Goal: Task Accomplishment & Management: Complete application form

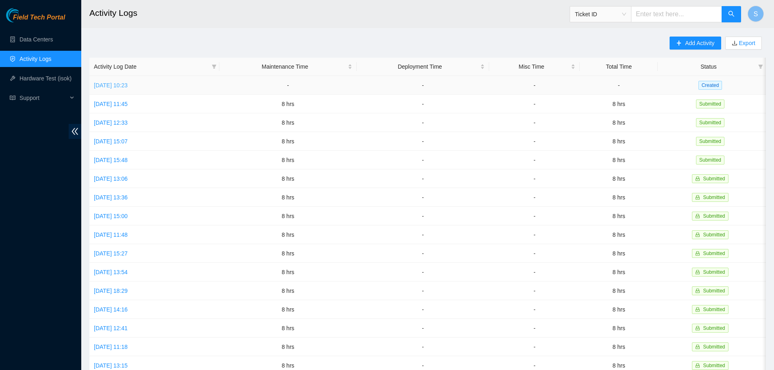
click at [128, 85] on link "[DATE] 10:23" at bounding box center [111, 85] width 34 height 7
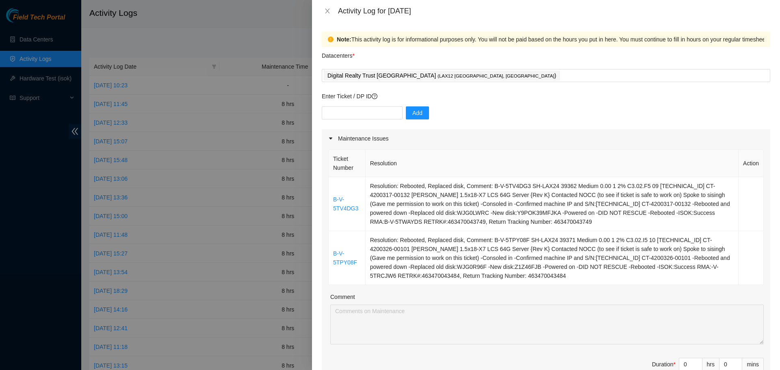
scroll to position [163, 0]
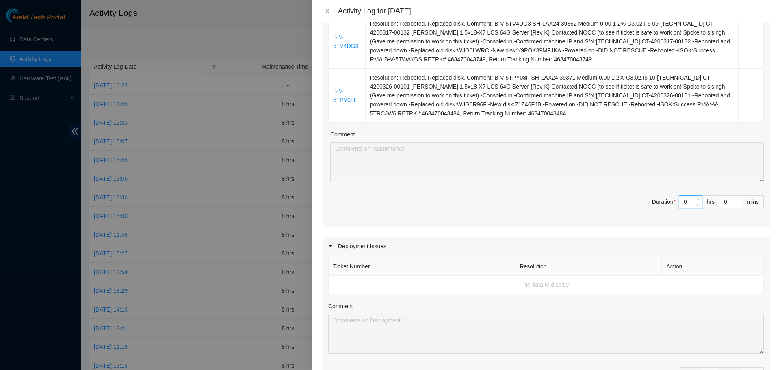
click at [680, 204] on input "0" at bounding box center [691, 202] width 23 height 12
type input "8"
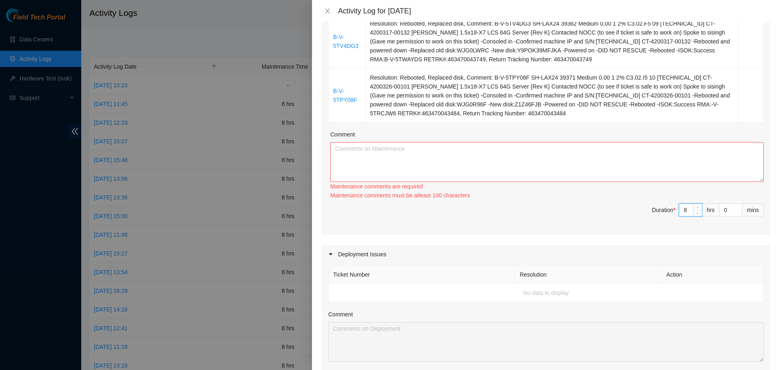
type input "8"
click at [664, 160] on textarea "Comment" at bounding box center [547, 162] width 434 height 40
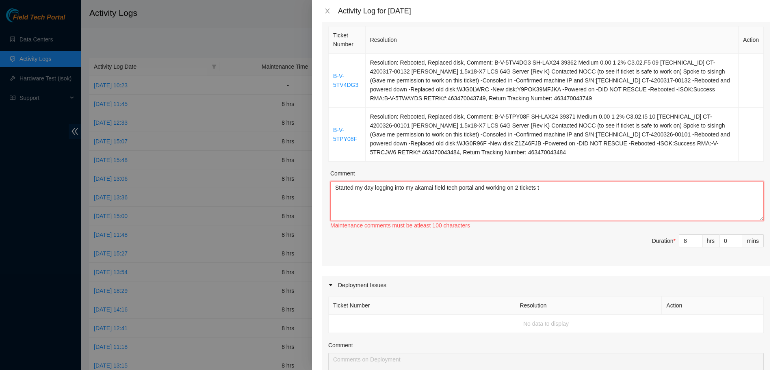
scroll to position [119, 0]
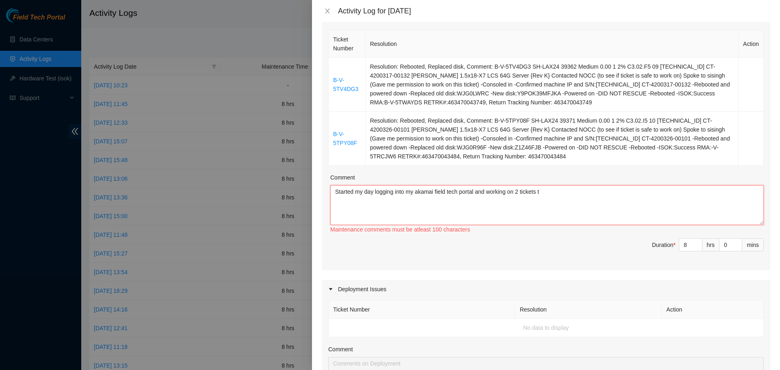
type textarea "Started my day logging into my akamai field tech portal and working on 2 ticket…"
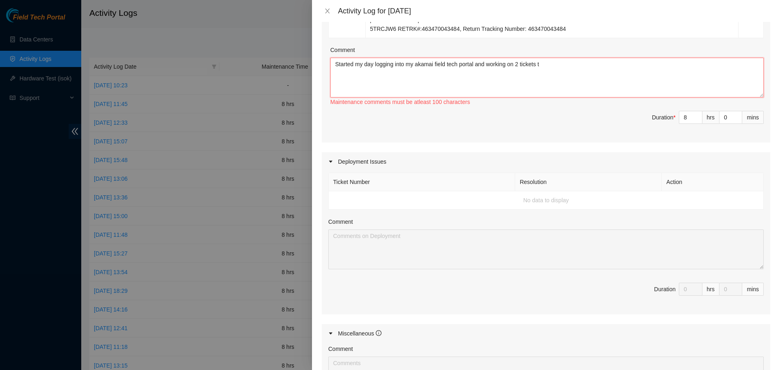
scroll to position [241, 0]
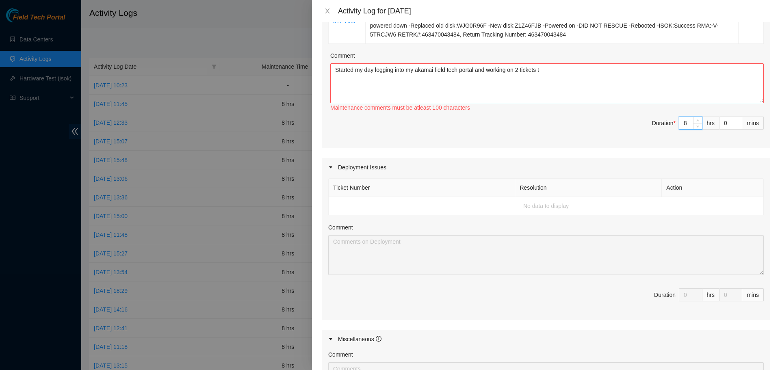
drag, startPoint x: 681, startPoint y: 120, endPoint x: 686, endPoint y: 126, distance: 7.8
click at [681, 120] on input "8" at bounding box center [691, 123] width 23 height 12
type input "0"
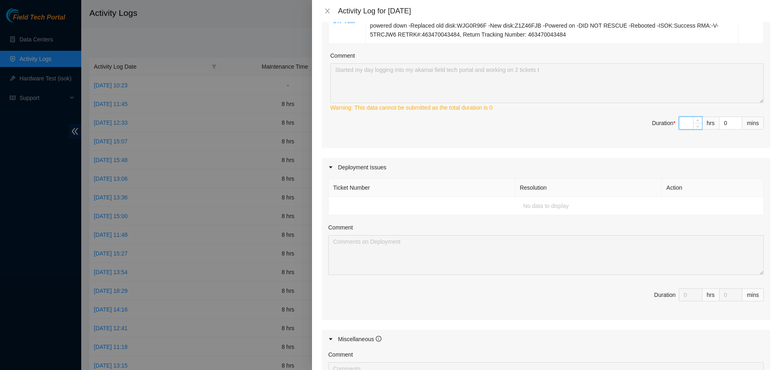
type input "4"
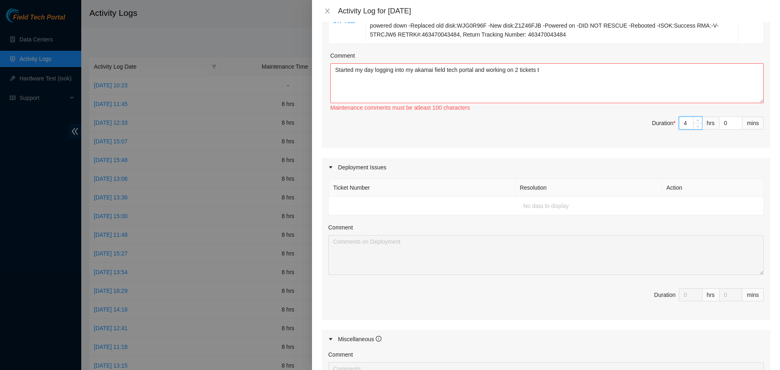
type input "4"
click at [564, 133] on span "Duration * 4 hrs 0 mins" at bounding box center [546, 128] width 436 height 23
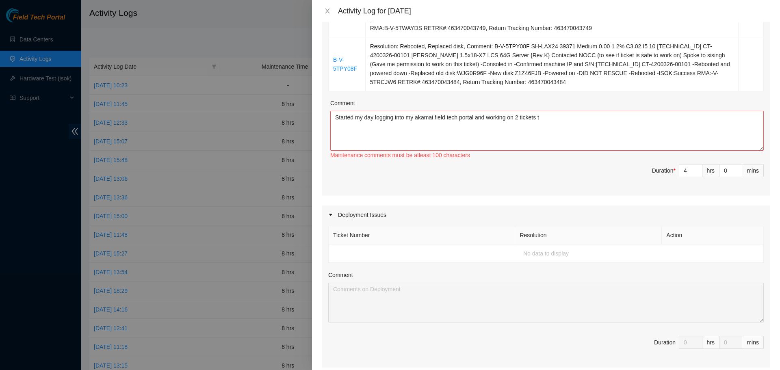
scroll to position [160, 0]
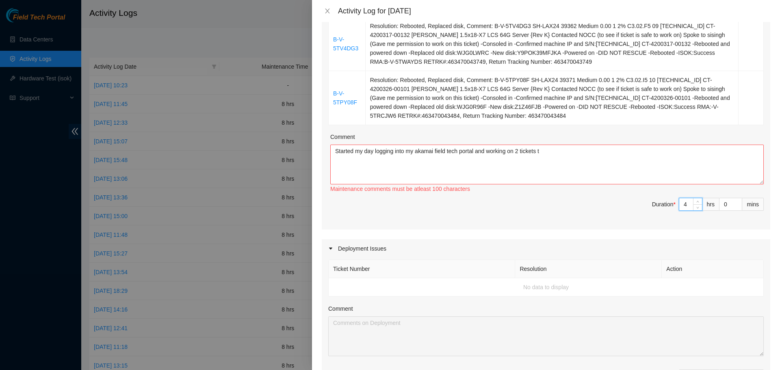
click at [686, 208] on input "4" at bounding box center [691, 204] width 23 height 12
click at [677, 285] on td "No data to display" at bounding box center [546, 287] width 435 height 18
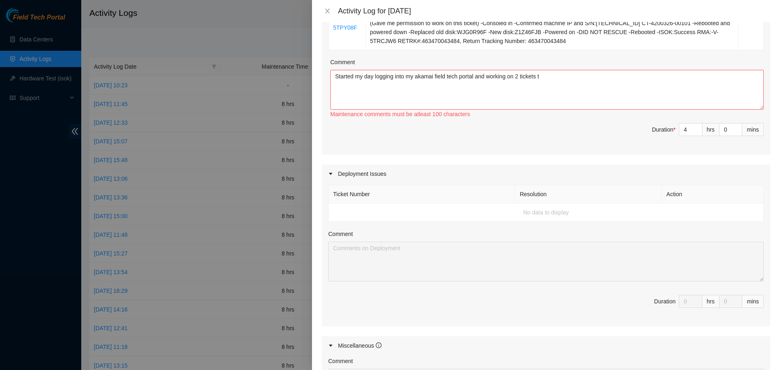
scroll to position [323, 0]
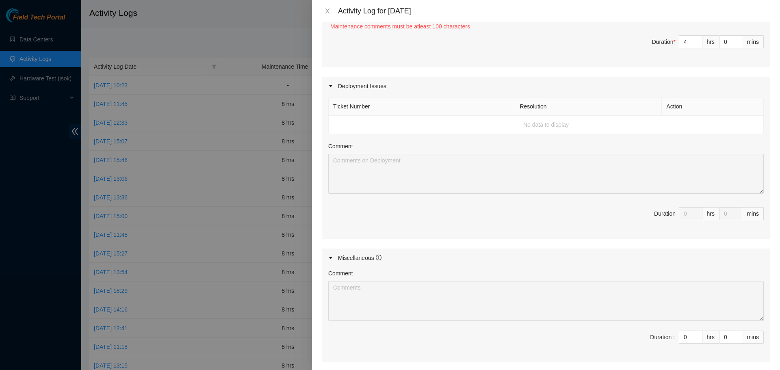
click at [337, 81] on div "Deployment Issues" at bounding box center [546, 86] width 449 height 19
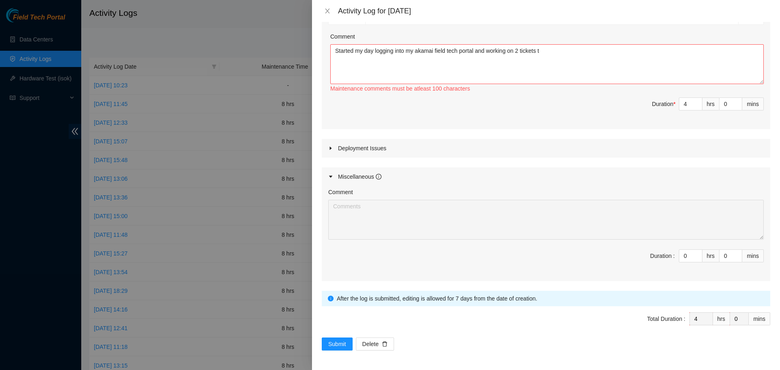
click at [345, 150] on div "Deployment Issues" at bounding box center [546, 148] width 449 height 19
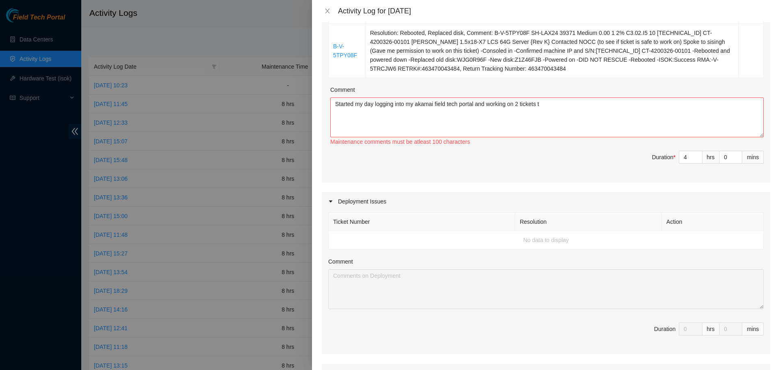
scroll to position [201, 0]
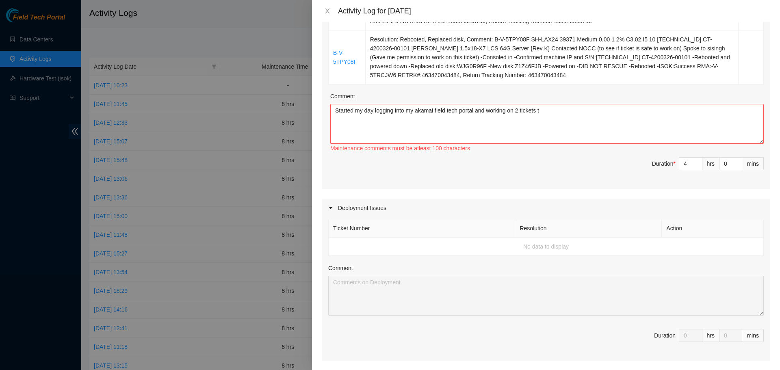
drag, startPoint x: 571, startPoint y: 102, endPoint x: 484, endPoint y: 107, distance: 87.5
click at [482, 107] on div "Comment Started my day logging into my akamai field tech portal and working on …" at bounding box center [547, 123] width 434 height 62
drag, startPoint x: 557, startPoint y: 113, endPoint x: 287, endPoint y: 114, distance: 270.3
click at [285, 114] on div "Activity Log for [DATE] Note: This activity log is for informational purposes o…" at bounding box center [390, 185] width 780 height 370
paste textarea "B-V-5TPY08F SH-LAX24 39371 Medium 0.00 1 2% C3.02.I5 10 [TECHNICAL_ID] CT-42003…"
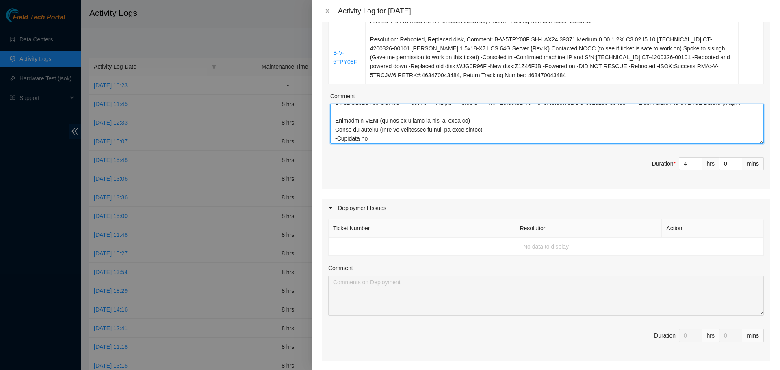
scroll to position [0, 0]
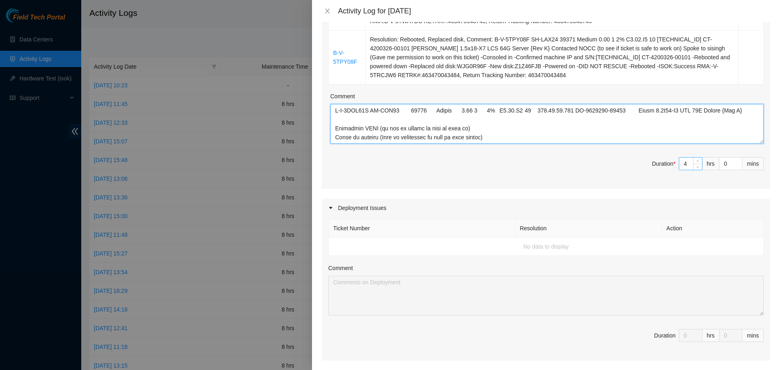
type textarea "B-V-5TPY08F SH-LAX24 39371 Medium 0.00 1 2% C3.02.I5 10 [TECHNICAL_ID] CT-42003…"
click at [685, 165] on input "4" at bounding box center [691, 164] width 23 height 12
type input "0"
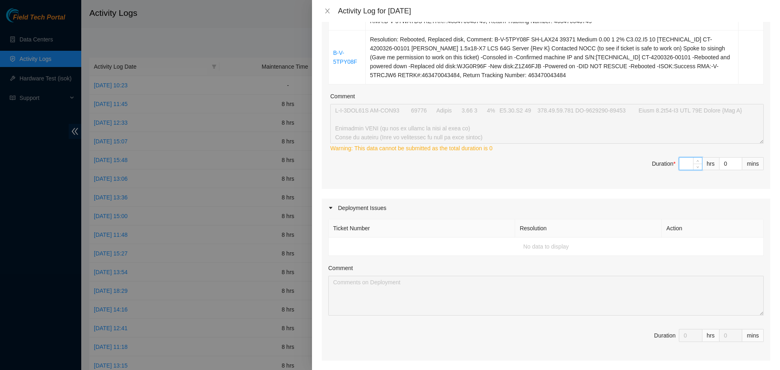
type input "8"
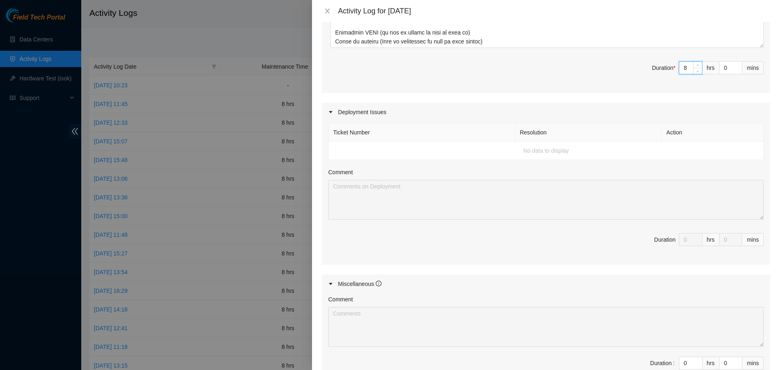
scroll to position [323, 0]
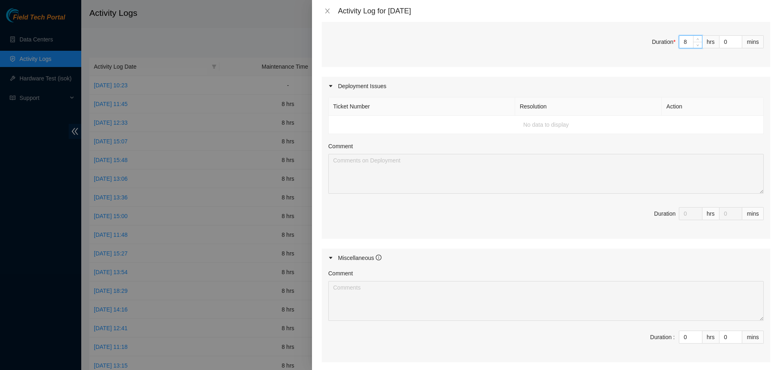
type input "8"
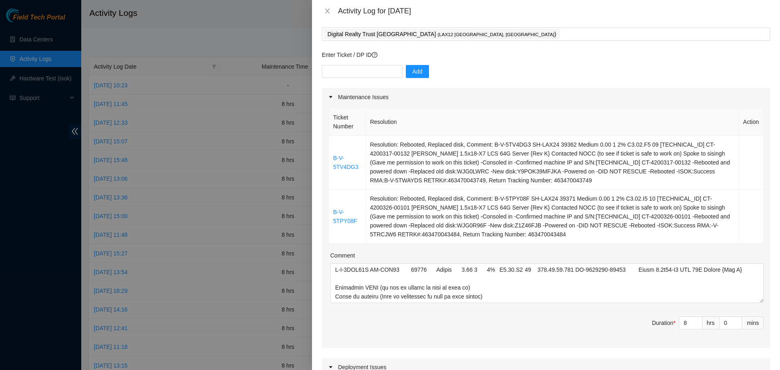
scroll to position [0, 0]
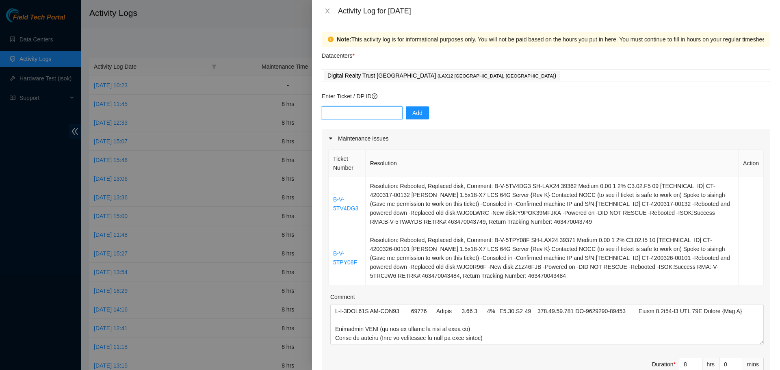
click at [367, 111] on input "text" at bounding box center [362, 112] width 81 height 13
click at [413, 115] on span "Add" at bounding box center [418, 113] width 10 height 9
click at [452, 133] on div "Maintenance Issues" at bounding box center [546, 138] width 449 height 19
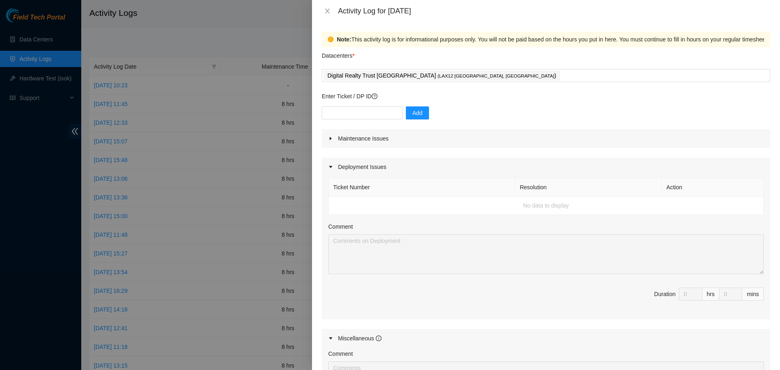
click at [370, 150] on div "Maintenance Issues Ticket Number Resolution Action B-V-5TV4DG3 Resolution: Rebo…" at bounding box center [546, 286] width 449 height 314
click at [373, 140] on div "Maintenance Issues" at bounding box center [546, 138] width 449 height 19
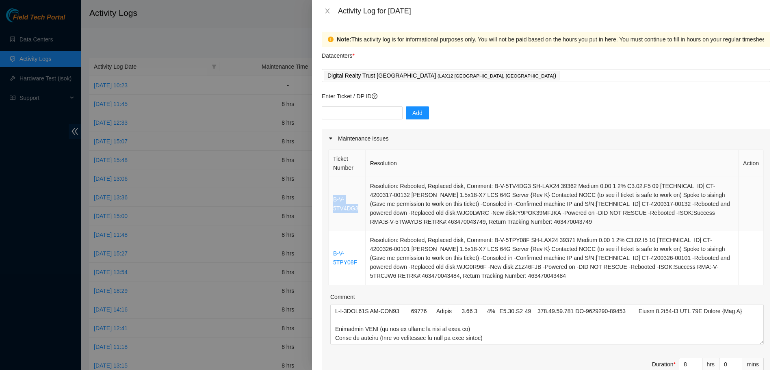
drag, startPoint x: 359, startPoint y: 212, endPoint x: 333, endPoint y: 201, distance: 28.2
click at [333, 201] on td "B-V-5TV4DG3" at bounding box center [347, 204] width 37 height 54
click at [354, 118] on input "text" at bounding box center [362, 112] width 81 height 13
paste input "B-V-5TPY08F SH-LAX24 39371 Medium 0.00 1 2% C3.02.I5 10 [TECHNICAL_ID] CT-42003…"
type input "B-V-5TPY08F SH-LAX24 39371 Medium 0.00 1 2% C3.02.I5 10 [TECHNICAL_ID] CT-42003…"
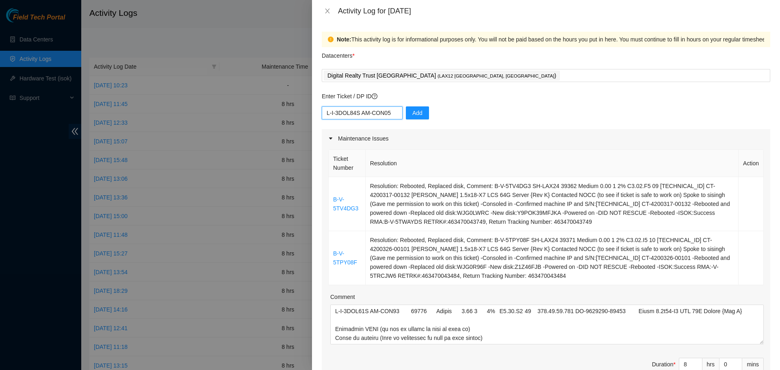
scroll to position [0, 2782]
click at [379, 110] on input "text" at bounding box center [362, 112] width 81 height 13
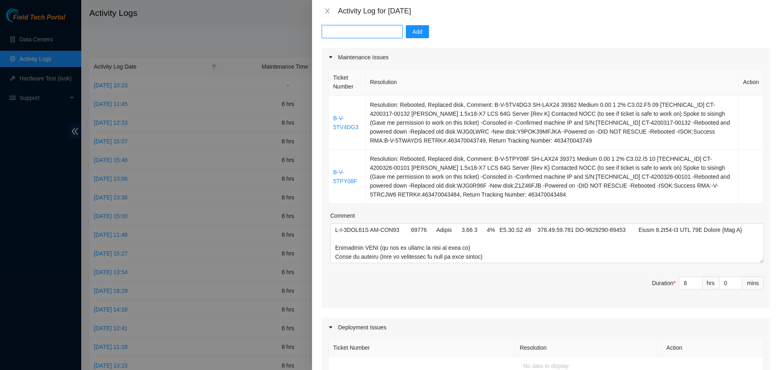
click at [346, 30] on input "text" at bounding box center [362, 31] width 81 height 13
paste input "DP77167"
type input "DP77167"
click at [410, 36] on button "Add" at bounding box center [417, 31] width 23 height 13
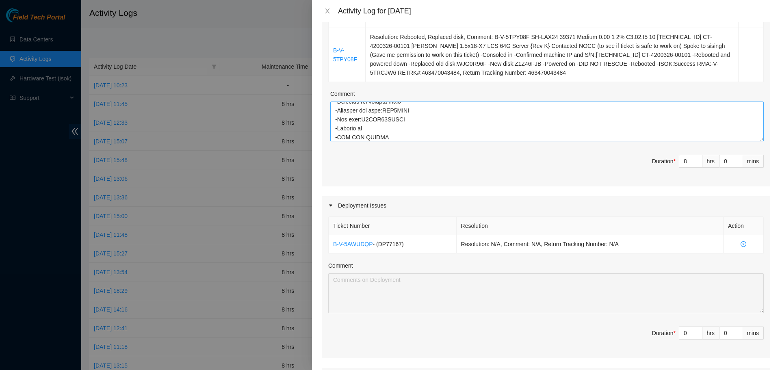
scroll to position [241, 0]
click at [684, 335] on input "0" at bounding box center [691, 333] width 23 height 12
type input "4"
type input "12"
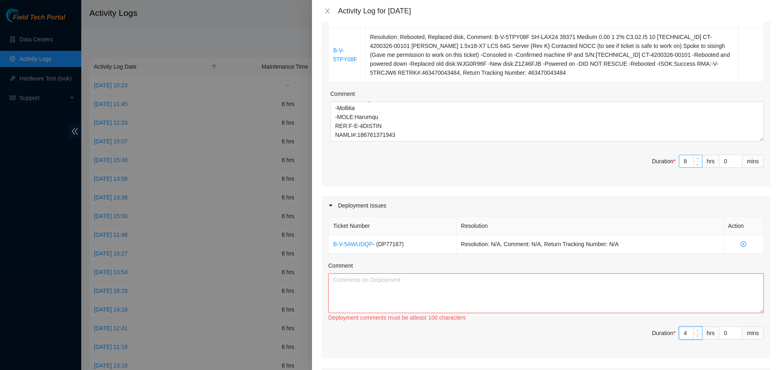
type input "4"
click at [682, 160] on input "8" at bounding box center [691, 161] width 23 height 12
type input "4"
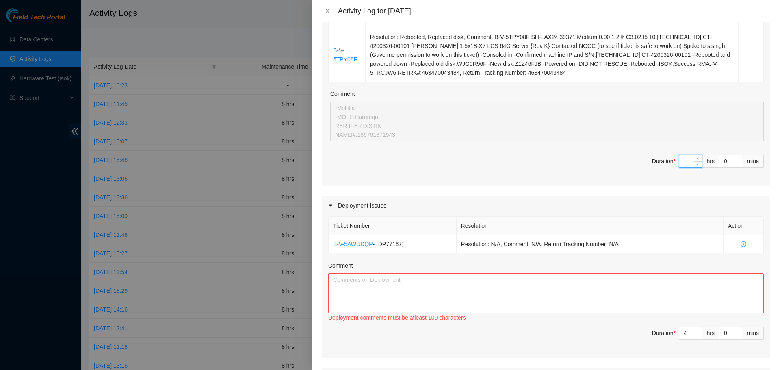
type input "4"
type input "8"
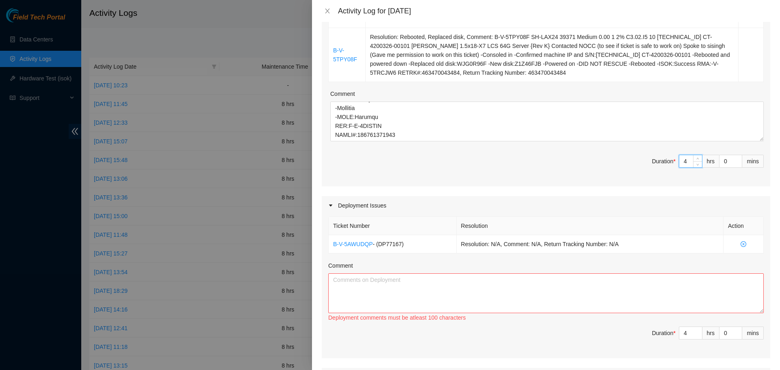
type input "4"
click at [491, 280] on textarea "Comment" at bounding box center [546, 294] width 436 height 40
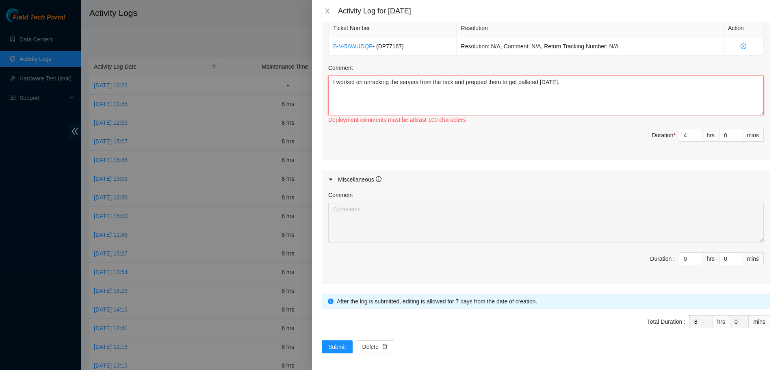
scroll to position [404, 0]
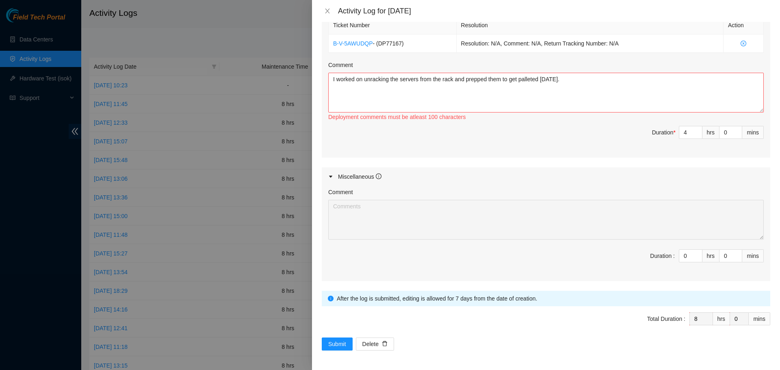
click at [536, 165] on div "Maintenance Issues Ticket Number Resolution Action B-V-5TV4DG3 Resolution: Rebo…" at bounding box center [546, 3] width 449 height 556
drag, startPoint x: 589, startPoint y: 61, endPoint x: 589, endPoint y: 76, distance: 14.6
click at [589, 66] on div "Comment" at bounding box center [546, 67] width 436 height 12
click at [589, 77] on textarea "I worked on unracking the servers from the rack and prepped them to get pallete…" at bounding box center [546, 93] width 436 height 40
click at [363, 76] on textarea "I worked on unracking the servers from the rack and prepped them to get pallete…" at bounding box center [546, 93] width 436 height 40
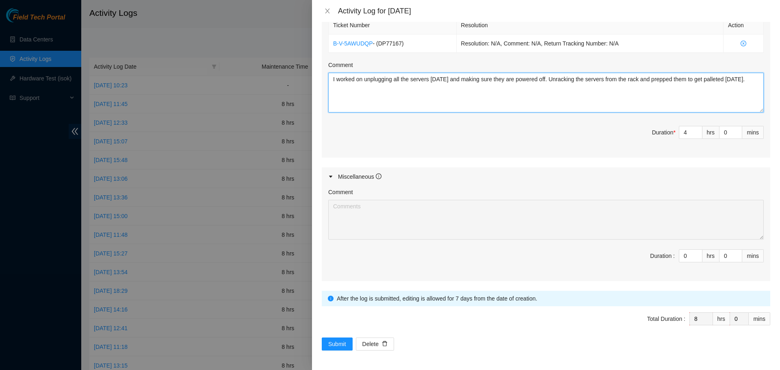
click at [555, 77] on textarea "I worked on unplugging all the servers [DATE] and making sure they are powered …" at bounding box center [546, 93] width 436 height 40
drag, startPoint x: 659, startPoint y: 83, endPoint x: 651, endPoint y: 79, distance: 8.9
click at [651, 79] on textarea "I worked on unplugging all the servers [DATE] and making sure they are powered …" at bounding box center [546, 93] width 436 height 40
type textarea "I worked on unplugging all the servers [DATE] and making sure they are powered …"
click at [343, 348] on span "Submit" at bounding box center [337, 344] width 18 height 9
